Goal: Find specific page/section: Find specific page/section

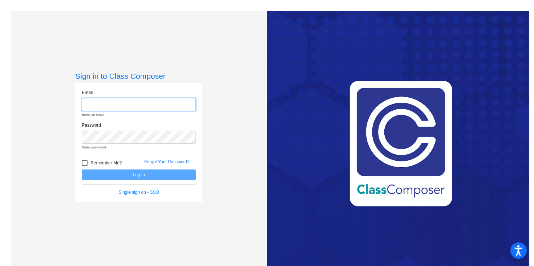
type input "[PERSON_NAME][EMAIL_ADDRESS][PERSON_NAME][DOMAIN_NAME]"
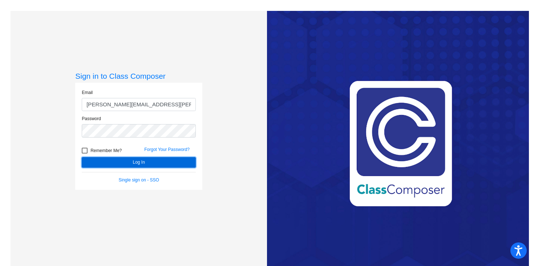
click at [145, 162] on button "Log In" at bounding box center [139, 162] width 114 height 11
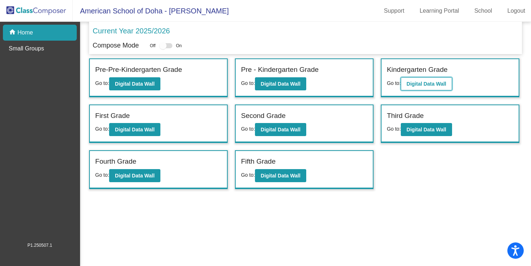
click at [426, 81] on b "Digital Data Wall" at bounding box center [426, 84] width 40 height 6
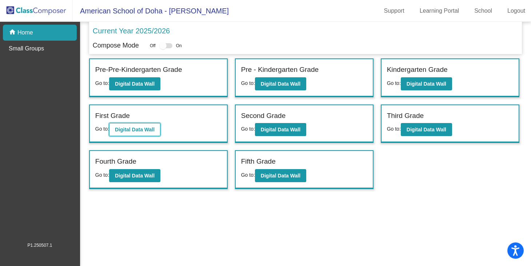
click at [138, 127] on b "Digital Data Wall" at bounding box center [135, 130] width 40 height 6
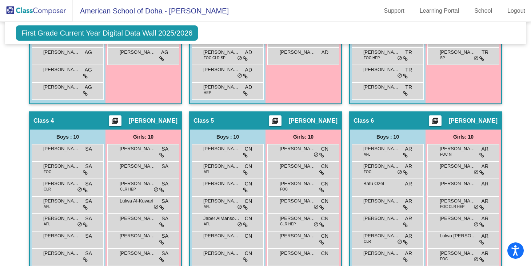
scroll to position [396, 0]
